Goal: Information Seeking & Learning: Find specific fact

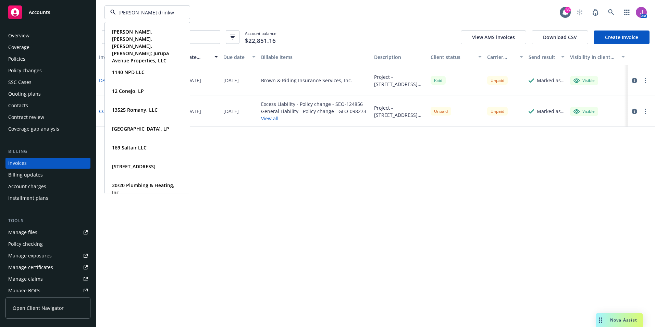
type input "[PERSON_NAME] drinkwa"
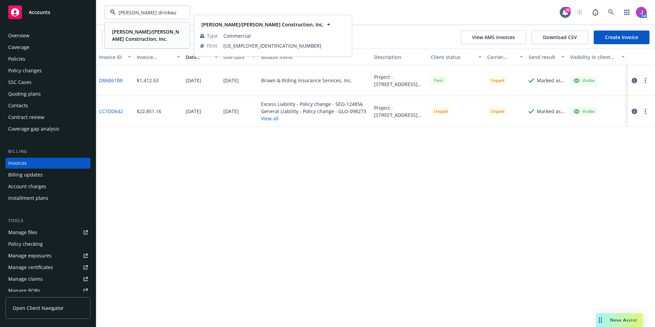
click at [140, 36] on strong "[PERSON_NAME]/[PERSON_NAME] Construction, Inc." at bounding box center [145, 35] width 67 height 14
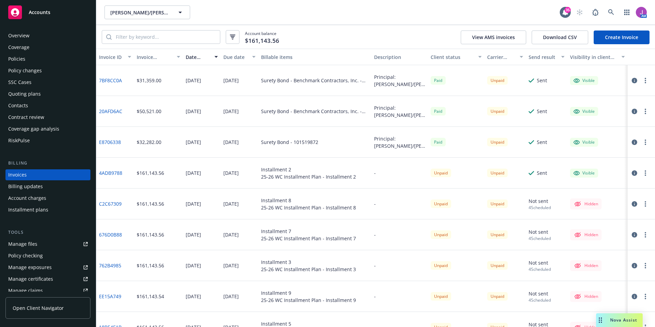
click at [34, 89] on div "Quoting plans" at bounding box center [24, 93] width 33 height 11
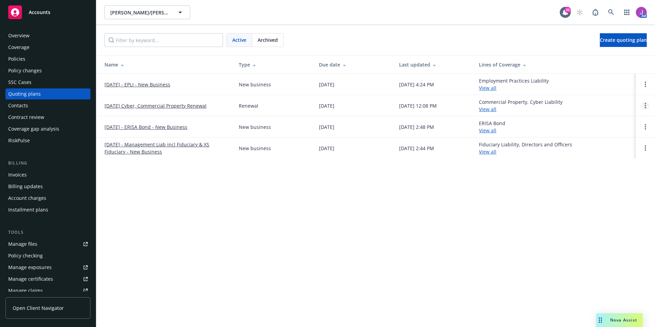
click at [647, 105] on link "Open options" at bounding box center [645, 105] width 8 height 8
click at [600, 62] on link "Copy logging email" at bounding box center [610, 59] width 60 height 14
click at [144, 9] on span "[PERSON_NAME]/[PERSON_NAME] Construction, Inc." at bounding box center [139, 12] width 59 height 7
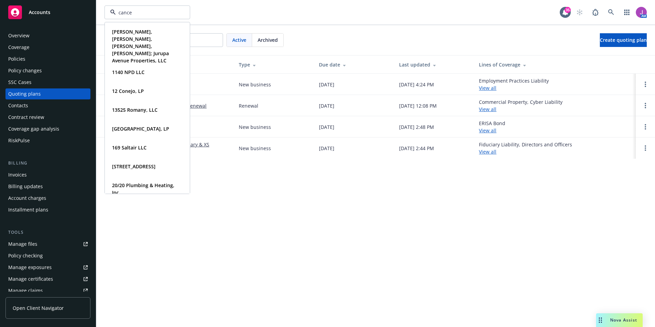
type input "[MEDICAL_DATA]"
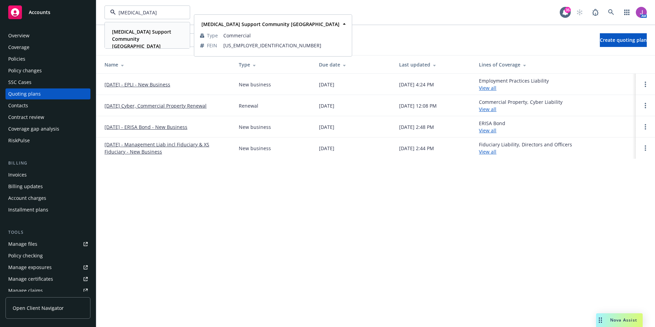
click at [140, 35] on span "[MEDICAL_DATA] Support Community [GEOGRAPHIC_DATA]" at bounding box center [146, 39] width 69 height 22
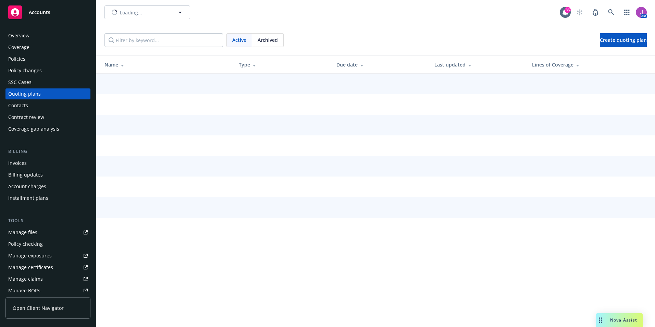
click at [50, 60] on div "Policies" at bounding box center [47, 58] width 79 height 11
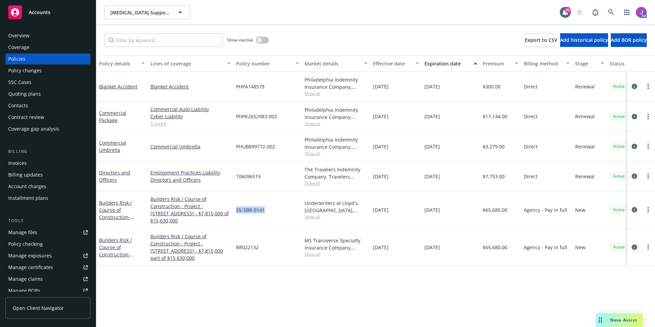
drag, startPoint x: 235, startPoint y: 212, endPoint x: 271, endPoint y: 215, distance: 35.8
click at [271, 215] on div "25-SBR-0141" at bounding box center [267, 209] width 68 height 37
copy span "25-SBR-0141"
click at [116, 205] on link "Builders Risk / Course of Construction - Project - [STREET_ADDRESS] - $7,815,00…" at bounding box center [121, 224] width 45 height 50
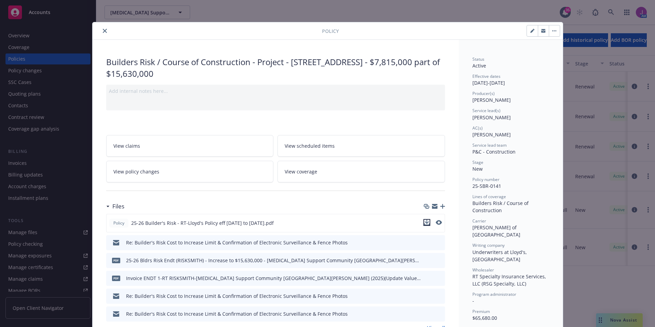
click at [424, 222] on icon "download file" at bounding box center [426, 221] width 5 height 5
click at [103, 29] on icon "close" at bounding box center [105, 31] width 4 height 4
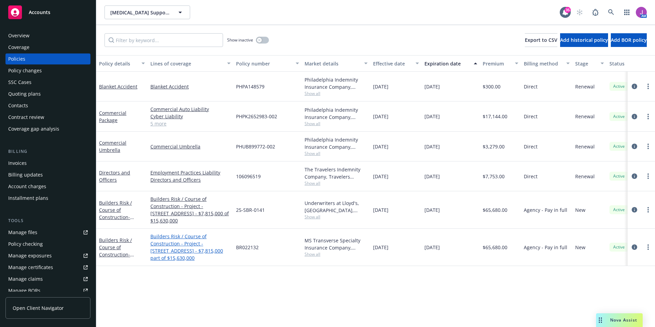
click at [177, 242] on link "Builders Risk / Course of Construction - Project - [STREET_ADDRESS] - $7,815,00…" at bounding box center [190, 246] width 80 height 29
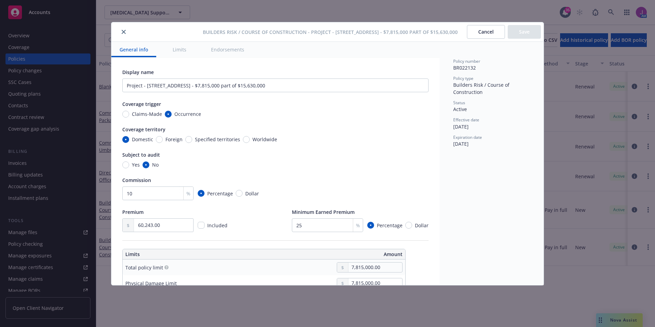
click at [123, 29] on button "close" at bounding box center [123, 32] width 8 height 8
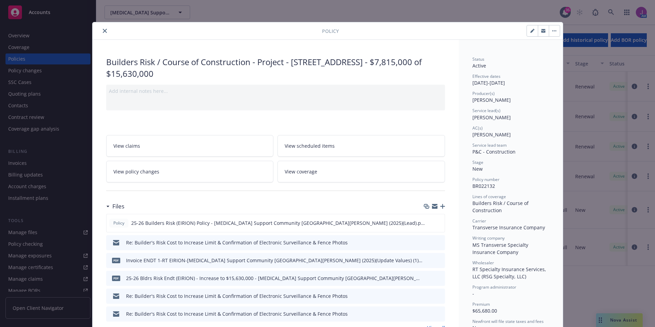
click at [104, 31] on button "close" at bounding box center [105, 31] width 8 height 8
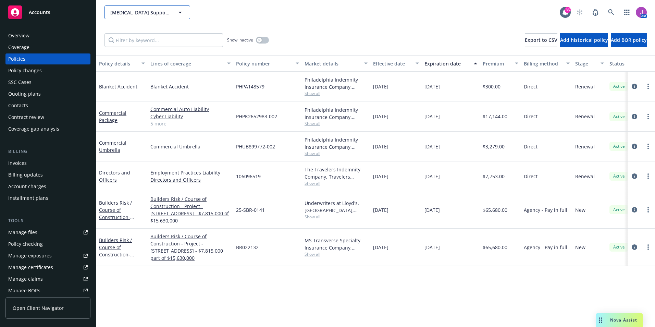
click at [129, 12] on span "[MEDICAL_DATA] Support Community [GEOGRAPHIC_DATA]" at bounding box center [139, 12] width 59 height 7
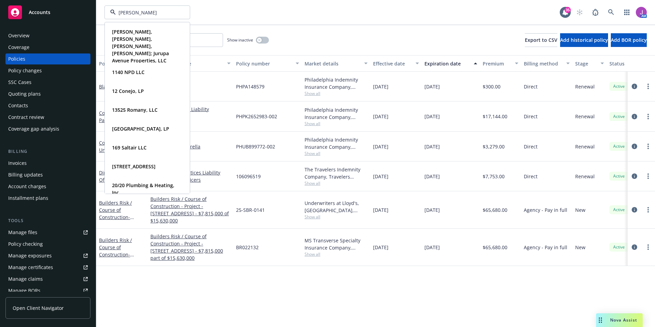
type input "[PERSON_NAME] drink"
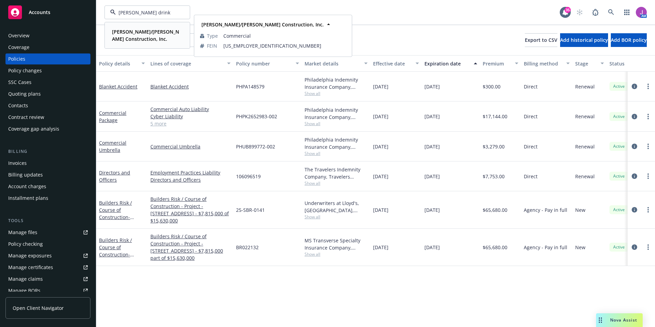
click at [115, 41] on strong "[PERSON_NAME]/[PERSON_NAME] Construction, Inc." at bounding box center [145, 35] width 67 height 14
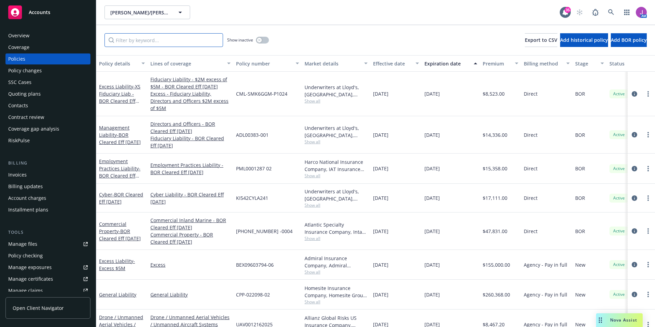
click at [160, 41] on input "Filter by keyword..." at bounding box center [163, 40] width 118 height 14
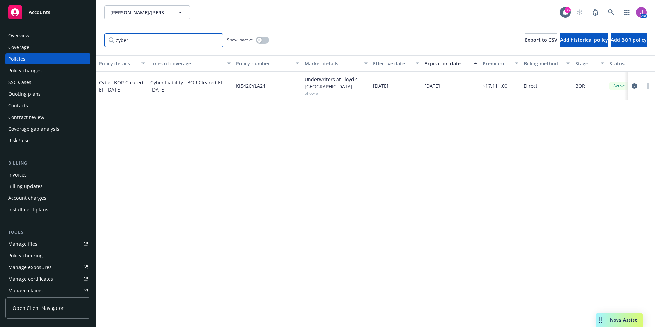
type input "cyber"
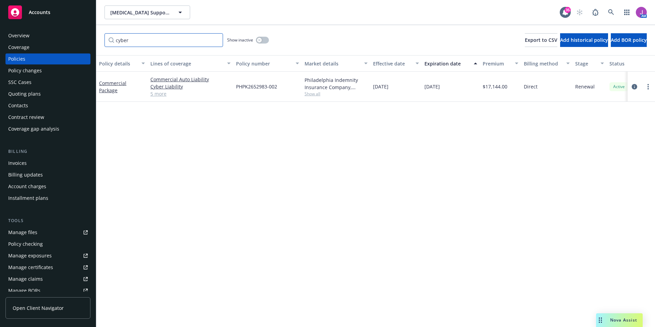
drag, startPoint x: 131, startPoint y: 39, endPoint x: 74, endPoint y: 39, distance: 56.5
click at [75, 39] on div "Accounts Overview Coverage Policies Policy changes SSC Cases Quoting plans Cont…" at bounding box center [327, 163] width 655 height 327
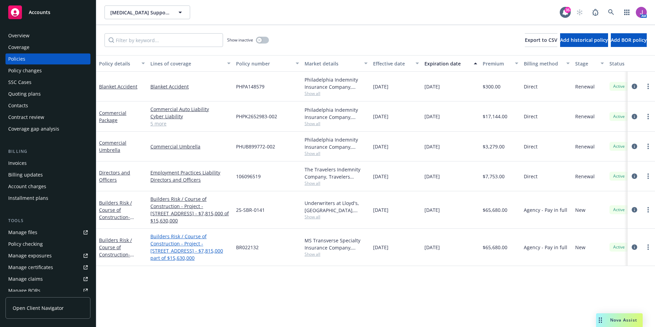
click at [174, 246] on link "Builders Risk / Course of Construction - Project - [STREET_ADDRESS] - $7,815,00…" at bounding box center [190, 246] width 80 height 29
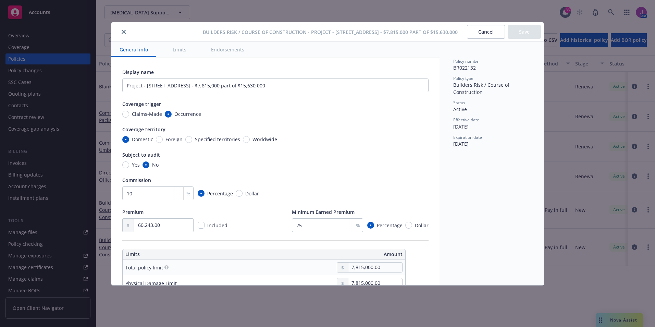
click at [124, 34] on icon "close" at bounding box center [124, 32] width 4 height 4
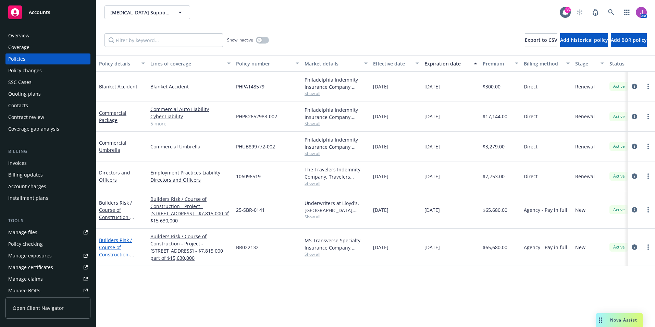
click at [112, 249] on link "Builders Risk / Course of Construction - Project - [STREET_ADDRESS] - $7,815,00…" at bounding box center [120, 262] width 43 height 50
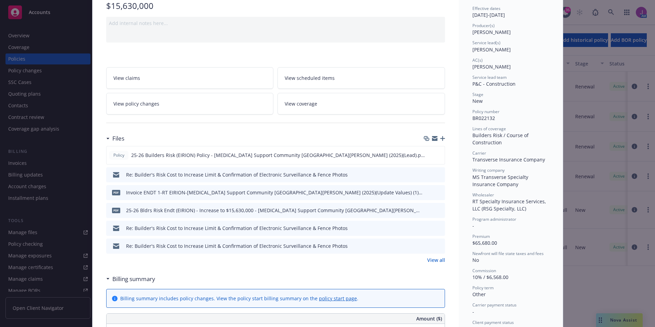
scroll to position [68, 0]
click at [424, 153] on icon "download file" at bounding box center [426, 153] width 5 height 5
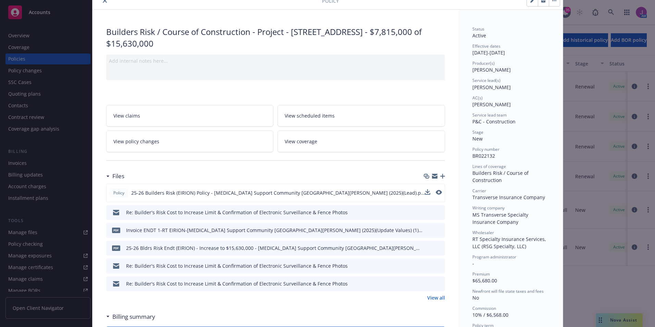
scroll to position [0, 0]
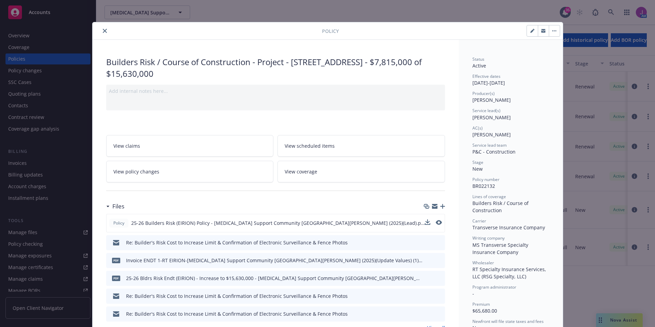
click at [103, 30] on icon "close" at bounding box center [105, 31] width 4 height 4
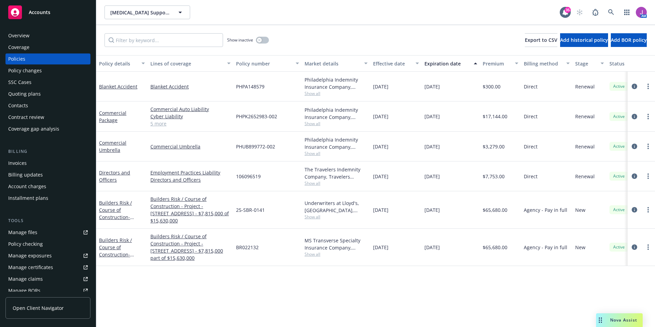
click at [317, 254] on span "Show all" at bounding box center [335, 254] width 63 height 6
click at [347, 290] on div "Policy details Lines of coverage Policy number Market details Effective date Ex…" at bounding box center [375, 190] width 558 height 271
drag, startPoint x: 371, startPoint y: 209, endPoint x: 450, endPoint y: 209, distance: 78.4
click at [450, 209] on div "Builders Risk / Course of Construction - Project - [STREET_ADDRESS] - $7,815,00…" at bounding box center [426, 209] width 661 height 37
copy div "[DATE] [DATE]"
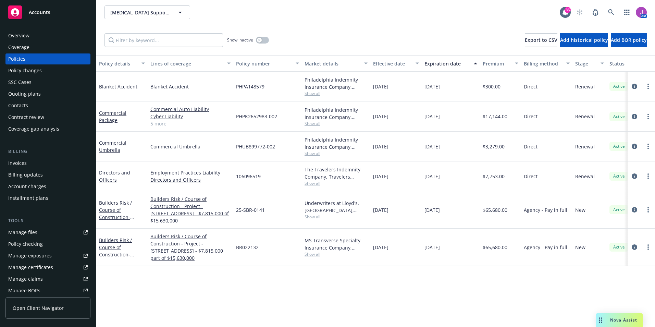
click at [318, 218] on span "Show all" at bounding box center [335, 217] width 63 height 6
click at [201, 294] on div "Policy details Lines of coverage Policy number Market details Effective date Ex…" at bounding box center [375, 190] width 558 height 271
click at [311, 252] on span "Show all" at bounding box center [335, 254] width 63 height 6
click at [313, 274] on div "Policy details Lines of coverage Policy number Market details Effective date Ex…" at bounding box center [375, 190] width 558 height 271
click at [319, 215] on span "Show all" at bounding box center [335, 217] width 63 height 6
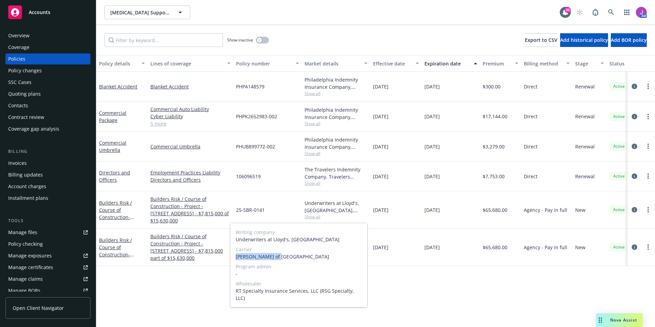
drag, startPoint x: 236, startPoint y: 257, endPoint x: 289, endPoint y: 256, distance: 53.1
click at [289, 256] on span "[PERSON_NAME] of [GEOGRAPHIC_DATA]" at bounding box center [299, 256] width 126 height 7
copy span "[PERSON_NAME] of [GEOGRAPHIC_DATA]"
drag, startPoint x: 234, startPoint y: 210, endPoint x: 272, endPoint y: 211, distance: 37.7
click at [272, 211] on div "25-SBR-0141" at bounding box center [267, 209] width 68 height 37
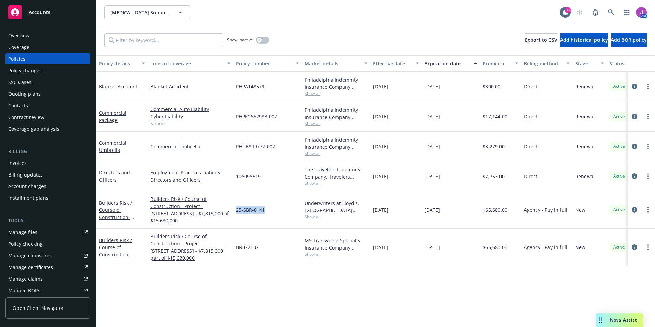
copy span "25-SBR-0141"
click at [312, 217] on span "Show all" at bounding box center [335, 217] width 63 height 6
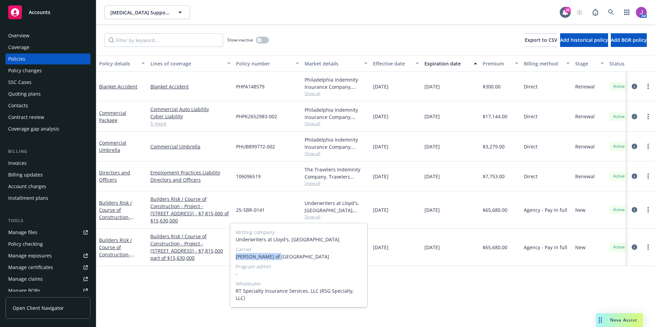
drag, startPoint x: 237, startPoint y: 257, endPoint x: 278, endPoint y: 258, distance: 41.1
click at [278, 258] on div "Writing company Underwriters at Lloyd's, London Carrier Lloyd's of London Progr…" at bounding box center [298, 265] width 137 height 84
copy span "[PERSON_NAME] of [GEOGRAPHIC_DATA]"
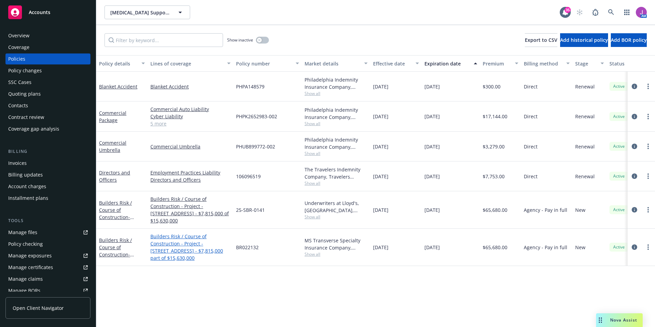
drag, startPoint x: 197, startPoint y: 290, endPoint x: 218, endPoint y: 258, distance: 38.5
click at [197, 290] on div "Policy details Lines of coverage Policy number Market details Effective date Ex…" at bounding box center [375, 190] width 558 height 271
drag, startPoint x: 238, startPoint y: 247, endPoint x: 275, endPoint y: 250, distance: 36.7
click at [275, 250] on div "BR022132" at bounding box center [267, 246] width 68 height 37
drag, startPoint x: 275, startPoint y: 250, endPoint x: 233, endPoint y: 249, distance: 41.1
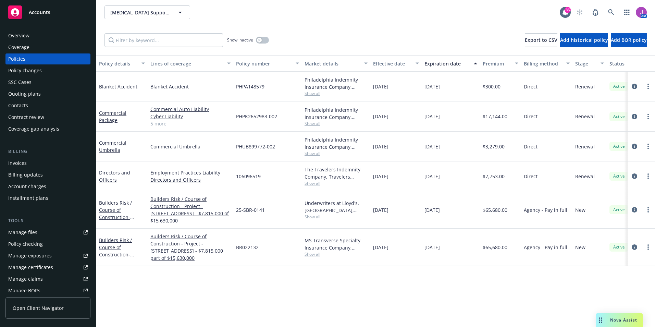
click at [236, 257] on div "BR022132" at bounding box center [267, 246] width 68 height 37
drag, startPoint x: 233, startPoint y: 243, endPoint x: 277, endPoint y: 250, distance: 44.2
click at [277, 250] on div "BR022132" at bounding box center [267, 246] width 68 height 37
copy span "BR022132"
click at [111, 246] on link "Builders Risk / Course of Construction - Project - [STREET_ADDRESS] - $7,815,00…" at bounding box center [120, 262] width 43 height 50
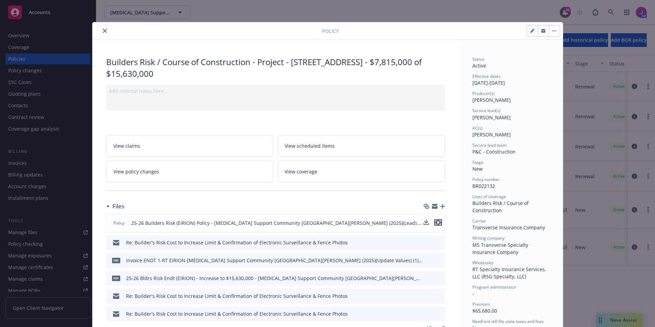
click at [436, 220] on icon "preview file" at bounding box center [438, 222] width 6 height 5
click at [102, 33] on button "close" at bounding box center [105, 31] width 8 height 8
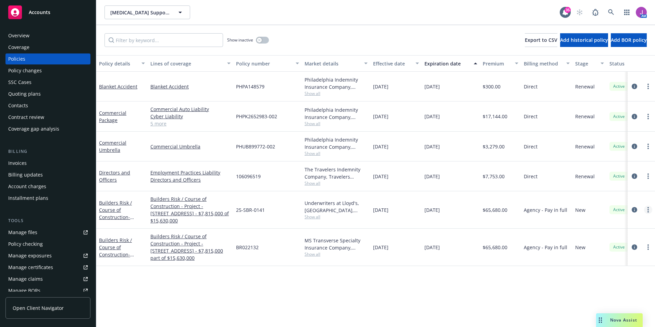
click at [650, 210] on link "more" at bounding box center [648, 209] width 8 height 8
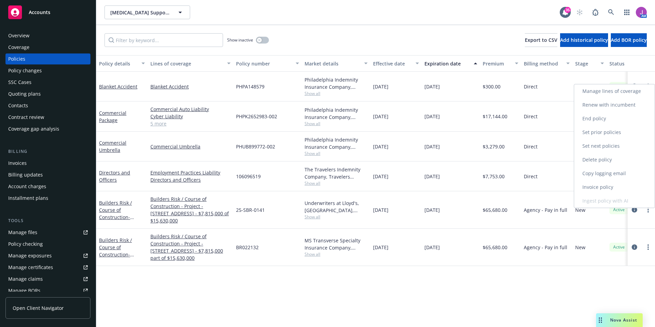
click at [598, 177] on link "Copy logging email" at bounding box center [614, 173] width 80 height 14
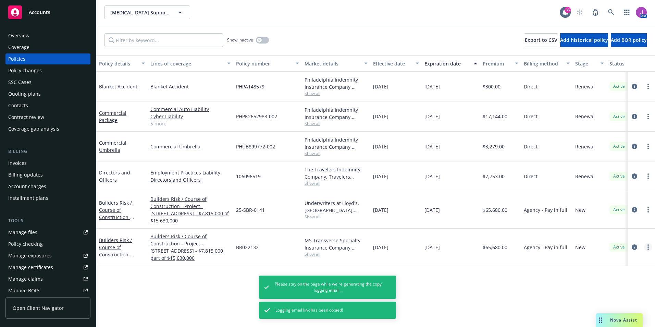
click at [647, 246] on circle "more" at bounding box center [647, 246] width 1 height 1
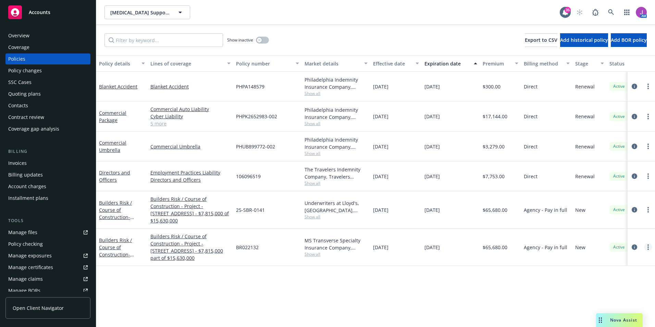
click at [648, 249] on circle "more" at bounding box center [647, 248] width 1 height 1
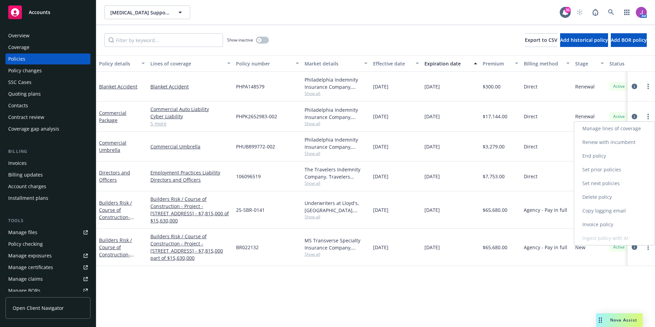
click at [602, 214] on link "Copy logging email" at bounding box center [614, 211] width 80 height 14
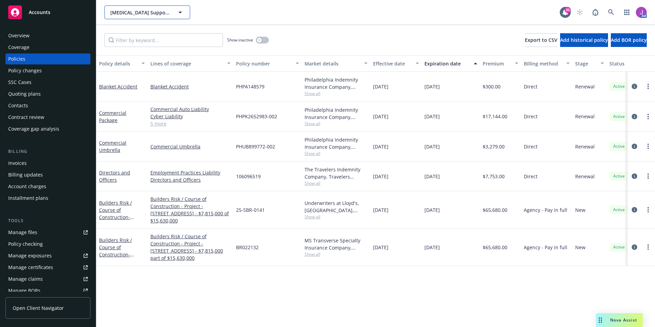
click at [146, 9] on span "[MEDICAL_DATA] Support Community [GEOGRAPHIC_DATA]" at bounding box center [139, 12] width 59 height 7
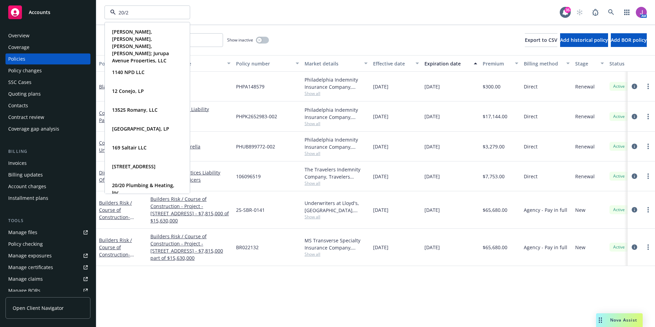
type input "20/20"
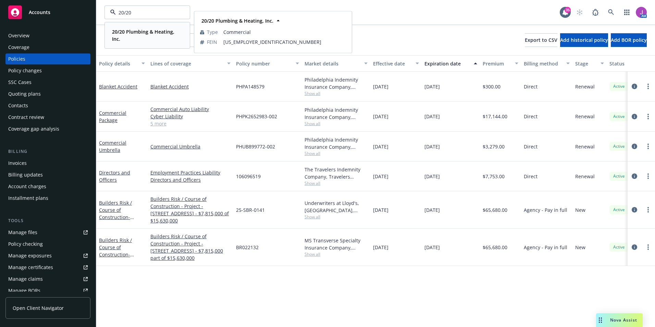
click at [131, 33] on strong "20/20 Plumbing & Heating, Inc." at bounding box center [143, 35] width 62 height 14
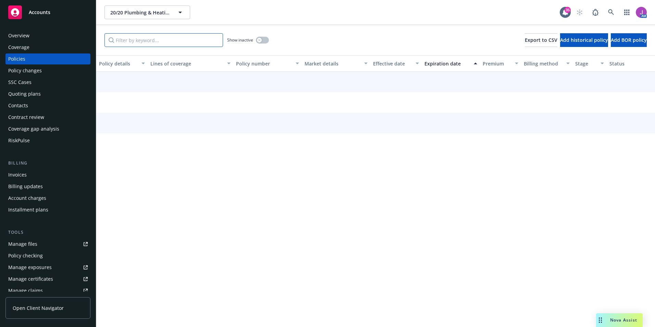
click at [141, 45] on input "Filter by keyword..." at bounding box center [163, 40] width 118 height 14
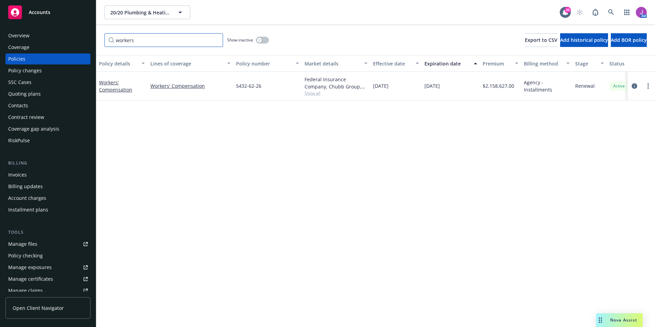
type input "workers"
click at [260, 40] on icon "button" at bounding box center [259, 40] width 3 height 3
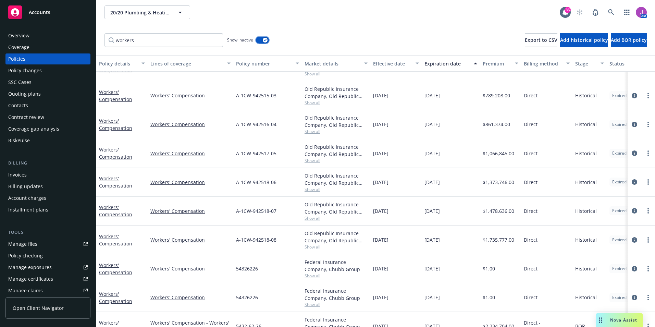
scroll to position [137, 0]
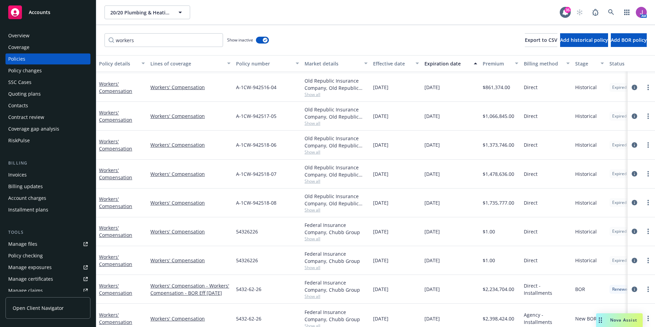
click at [312, 183] on span "Show all" at bounding box center [335, 181] width 63 height 6
click at [378, 181] on div "[DATE]" at bounding box center [395, 174] width 51 height 29
